Goal: Task Accomplishment & Management: Manage account settings

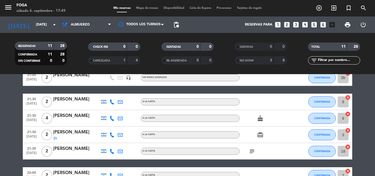
scroll to position [135, 0]
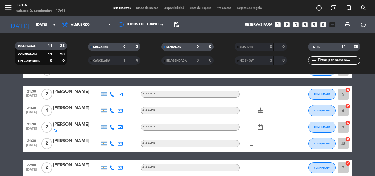
click at [250, 146] on icon "subject" at bounding box center [251, 143] width 7 height 7
click at [264, 138] on div "subject No" at bounding box center [263, 143] width 49 height 16
click at [259, 124] on icon "card_giftcard" at bounding box center [260, 127] width 7 height 7
click at [260, 111] on icon "cake" at bounding box center [260, 110] width 7 height 7
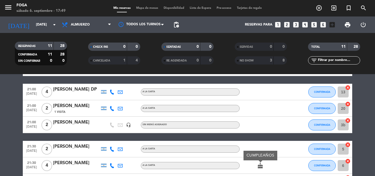
scroll to position [53, 0]
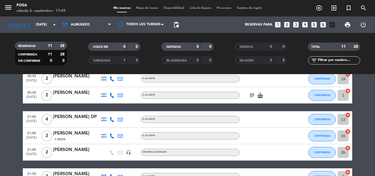
click at [254, 93] on icon "subject" at bounding box center [251, 95] width 7 height 7
click at [257, 95] on icon "cake" at bounding box center [260, 95] width 7 height 7
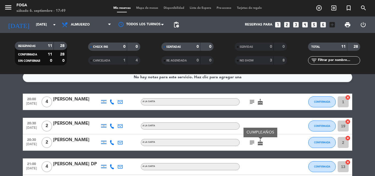
scroll to position [0, 0]
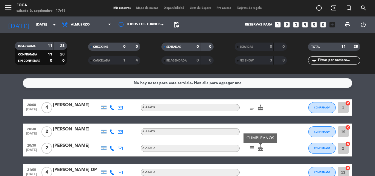
click at [253, 107] on icon "subject" at bounding box center [251, 107] width 7 height 7
